Goal: Task Accomplishment & Management: Manage account settings

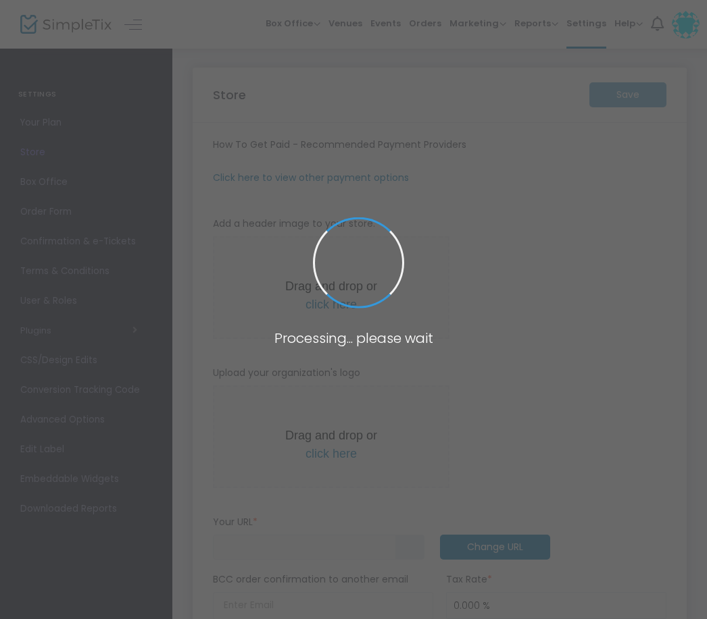
type input "[URL]"
type input "[PERSON_NAME] LLC"
type input "[PHONE_NUMBER]"
type input "[PERSON_NAME]"
type input "MauriceTalton"
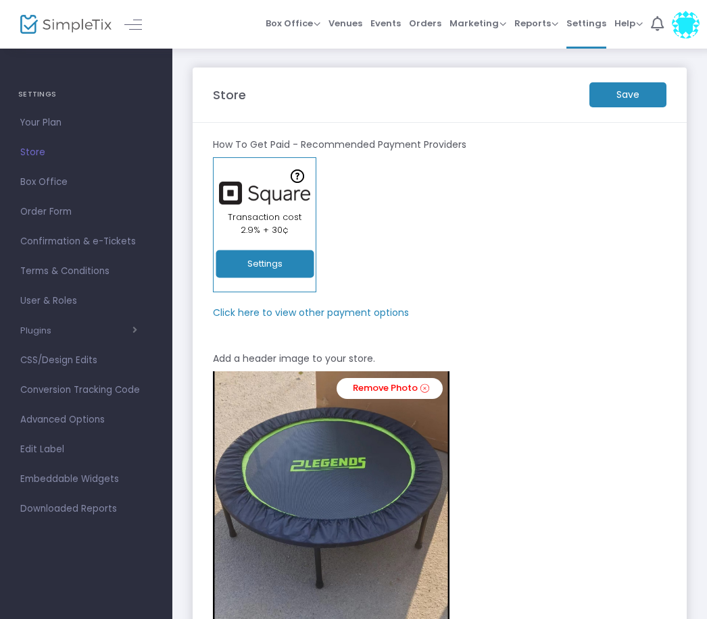
click at [263, 264] on button "Settings" at bounding box center [265, 265] width 98 height 28
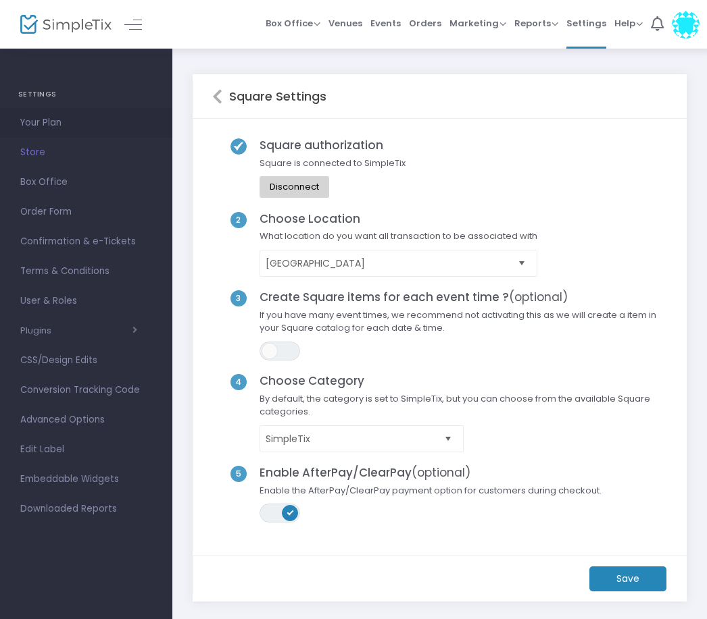
click at [44, 122] on span "Your Plan" at bounding box center [86, 123] width 132 height 18
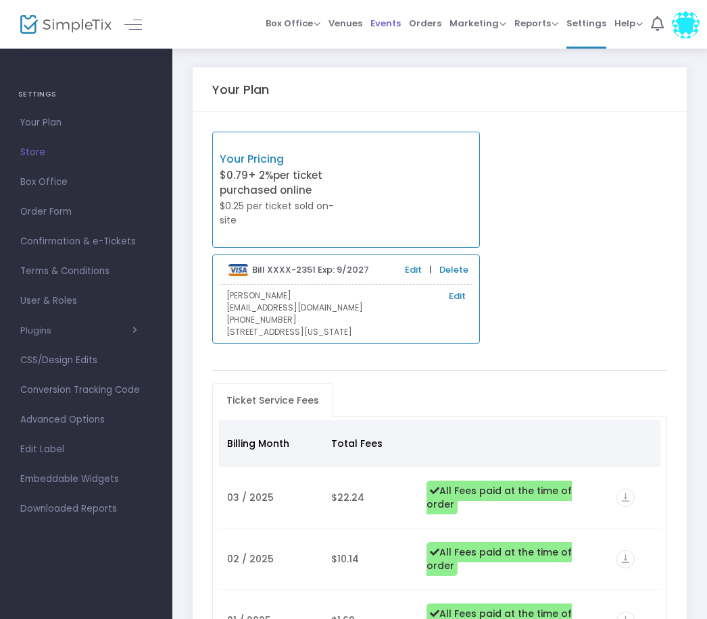
click at [390, 32] on span "Events" at bounding box center [385, 23] width 30 height 34
